Goal: Check status

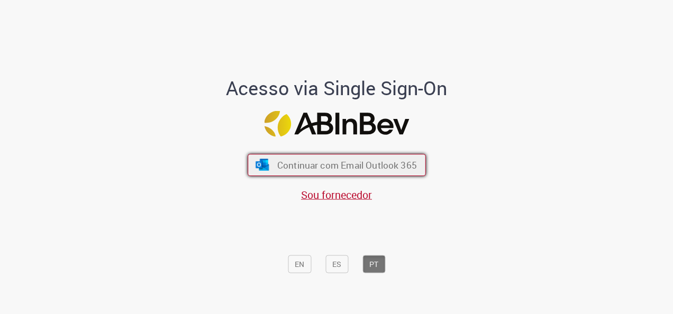
click at [344, 175] on button "Continuar com Email Outlook 365" at bounding box center [337, 165] width 178 height 22
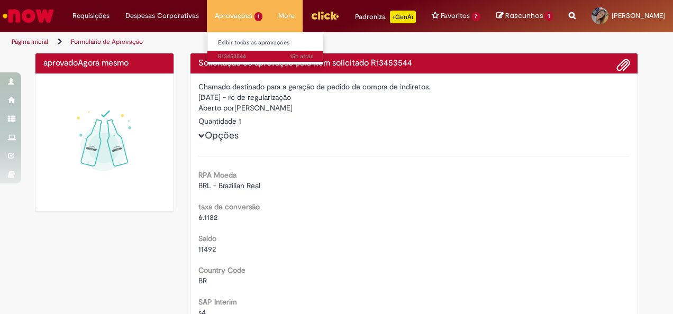
click at [230, 56] on span "15h atrás 15 horas atrás R13453544" at bounding box center [265, 56] width 95 height 8
